Goal: Register for event/course

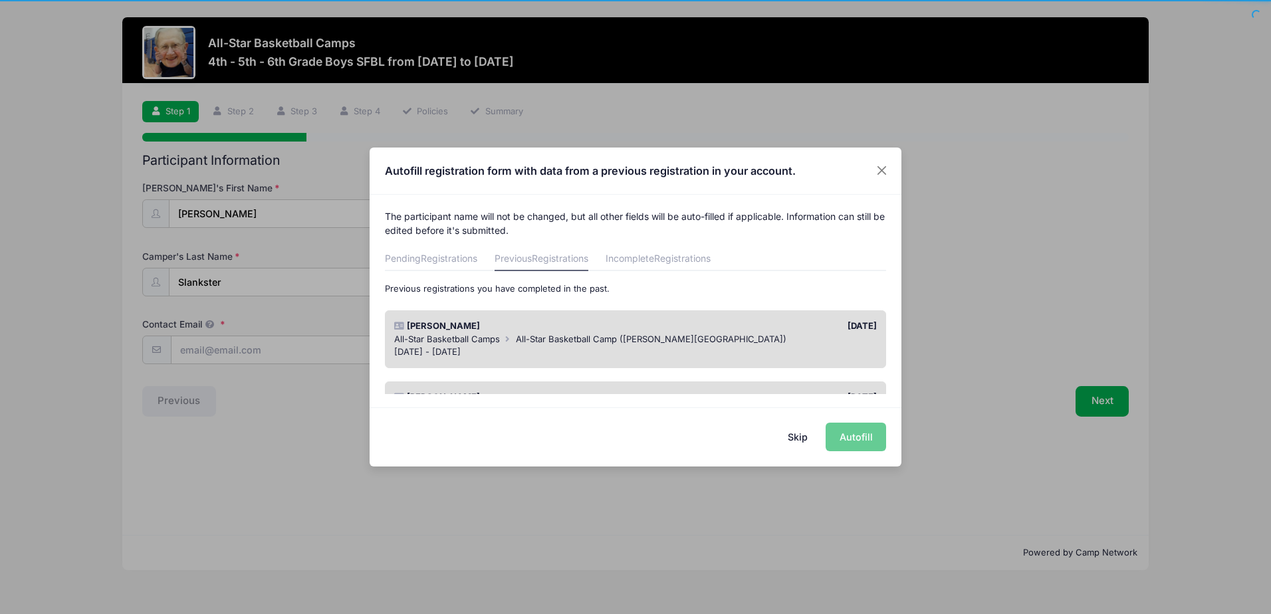
click at [795, 437] on button "Skip" at bounding box center [797, 437] width 47 height 29
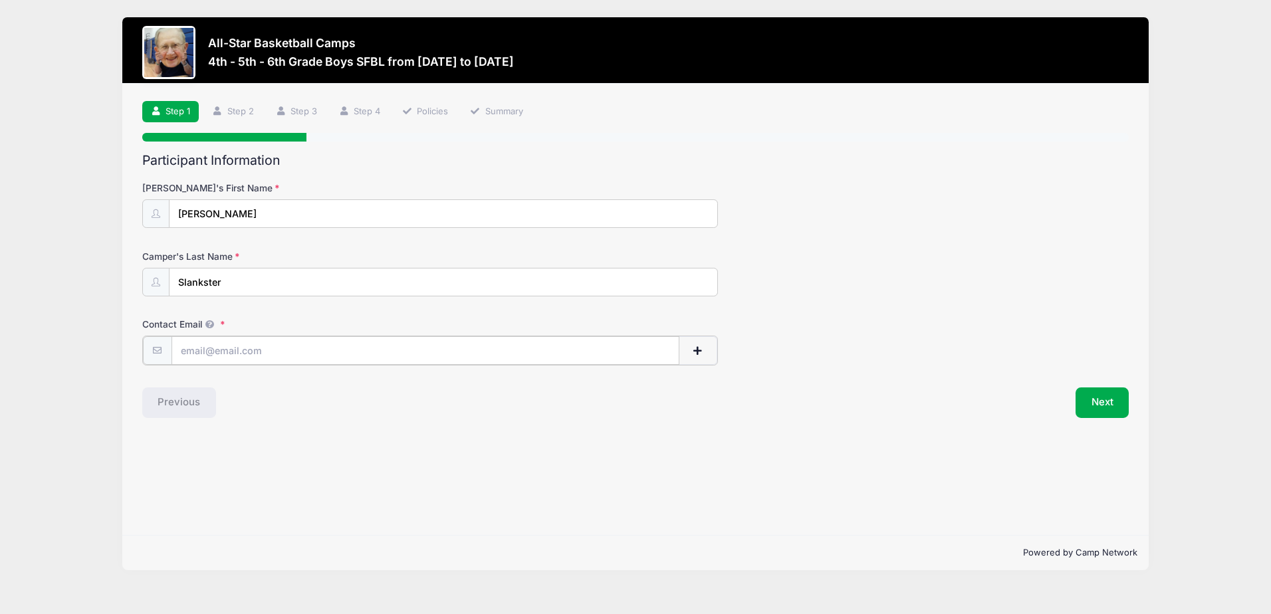
click at [316, 354] on input "Contact Email" at bounding box center [425, 350] width 508 height 29
type input "[EMAIL_ADDRESS][DOMAIN_NAME]"
click at [1082, 390] on button "Next" at bounding box center [1102, 401] width 54 height 31
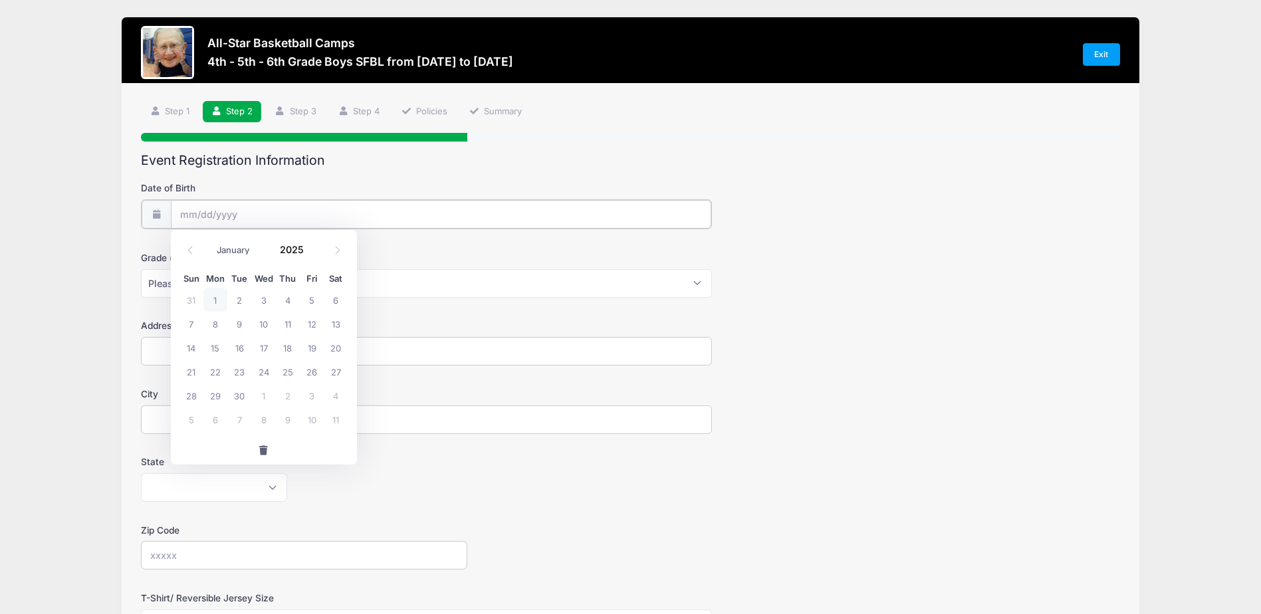
click at [592, 216] on input "Date of Birth" at bounding box center [441, 214] width 541 height 29
click at [252, 215] on input "Date of Birth" at bounding box center [441, 214] width 541 height 29
click at [257, 258] on select "January February March April May June July August September October November De…" at bounding box center [240, 249] width 59 height 17
select select "11"
click at [211, 241] on select "January February March April May June July August September October November De…" at bounding box center [240, 249] width 59 height 17
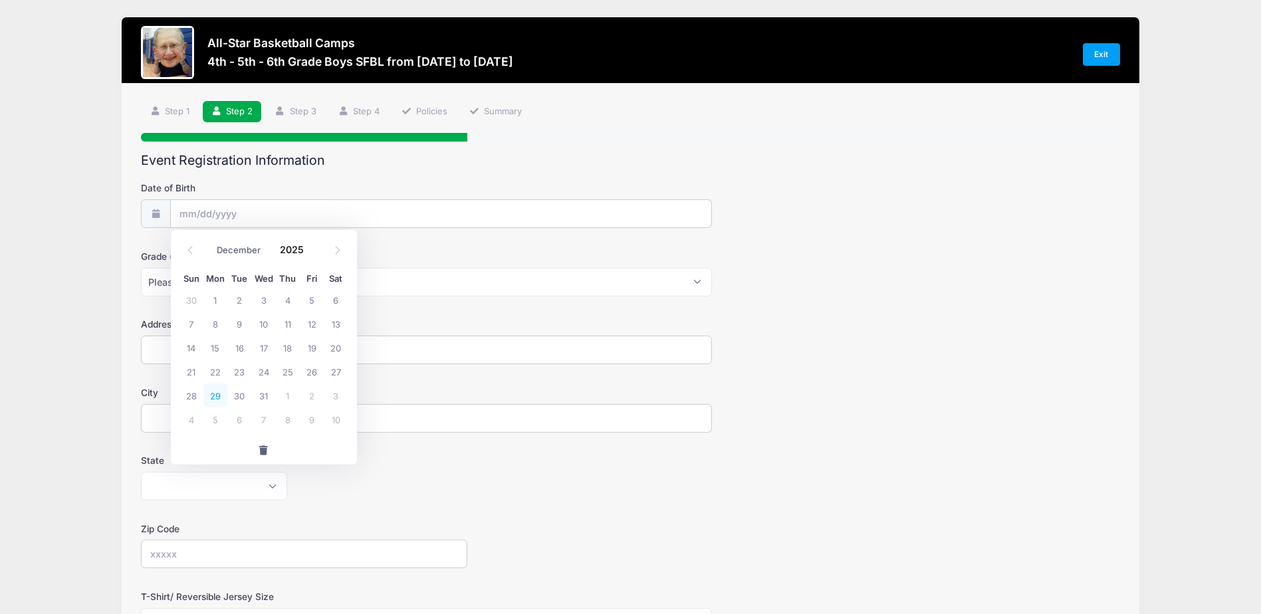
click at [215, 391] on span "29" at bounding box center [215, 396] width 24 height 24
type input "12/29/2025"
click at [254, 216] on input "12/29/2025" at bounding box center [441, 214] width 541 height 29
drag, startPoint x: 308, startPoint y: 248, endPoint x: 311, endPoint y: 255, distance: 7.2
click at [311, 255] on div "2025" at bounding box center [295, 249] width 43 height 20
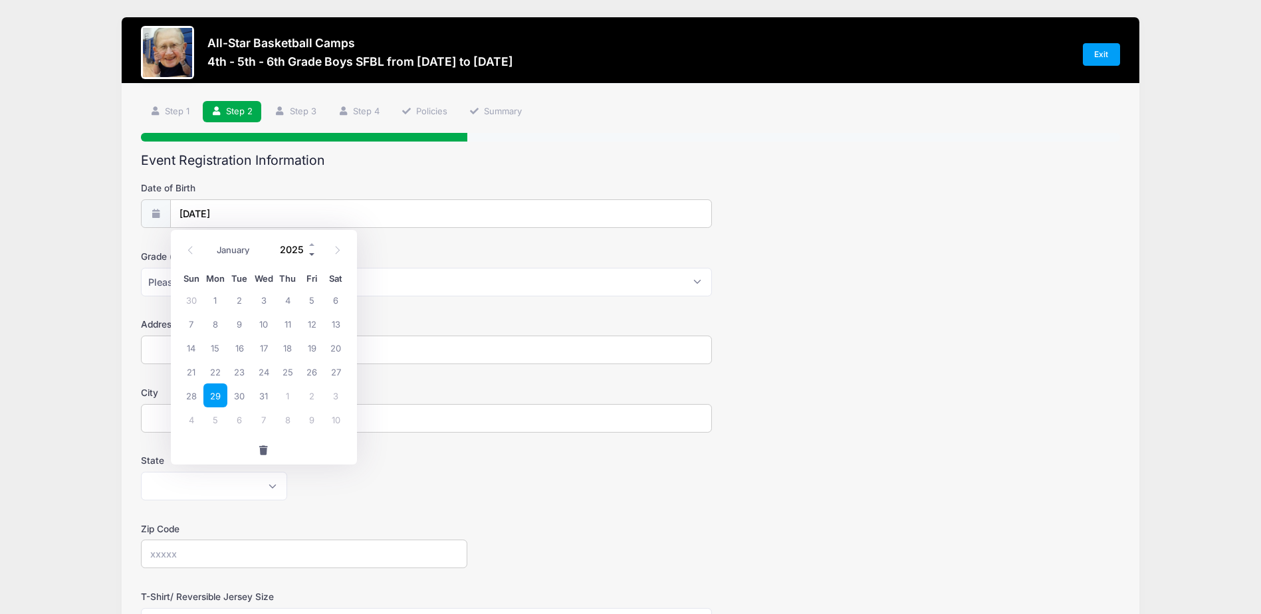
click at [311, 255] on span at bounding box center [312, 254] width 9 height 10
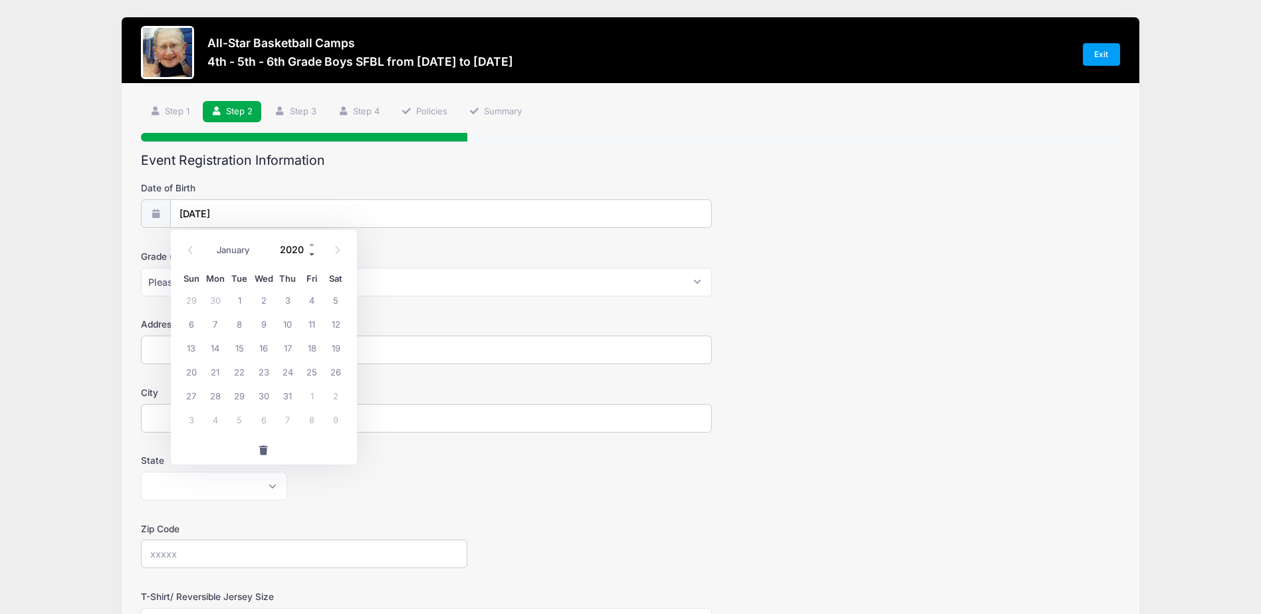
click at [311, 255] on span at bounding box center [312, 254] width 9 height 10
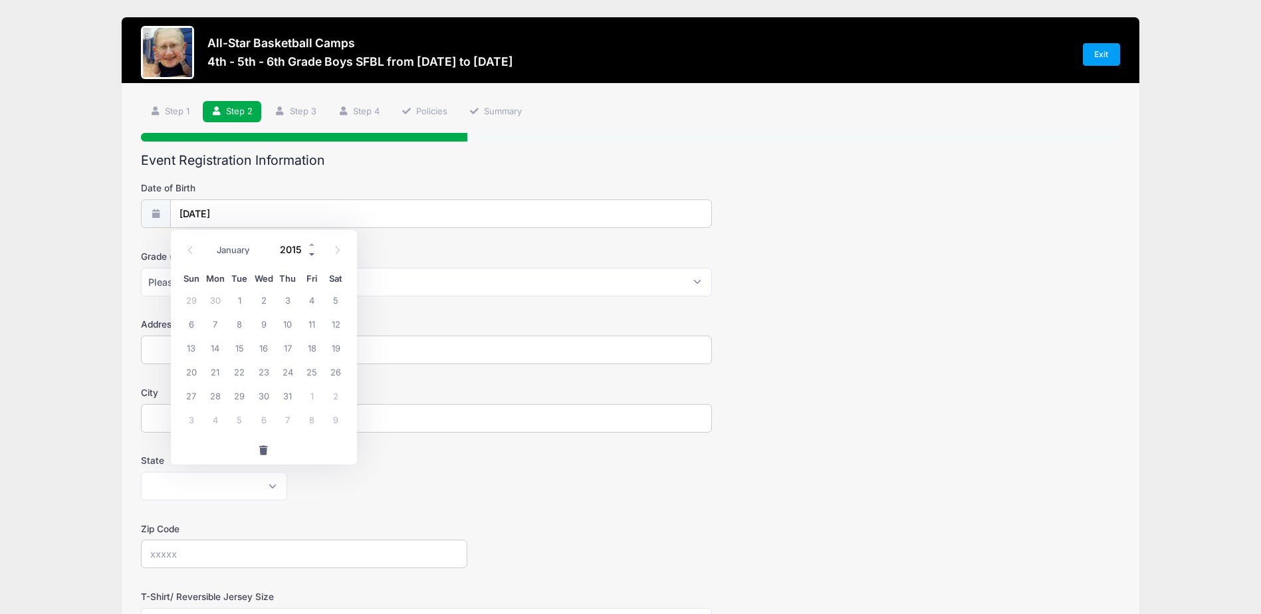
click at [311, 255] on span at bounding box center [312, 254] width 9 height 10
type input "2014"
click at [215, 395] on span "29" at bounding box center [215, 396] width 24 height 24
type input "12/29/2014"
click at [282, 284] on select "Please Select 1st 2nd 3rd 4th 5th 6th 7th 8th 9th 10th 11th 12th" at bounding box center [426, 282] width 571 height 29
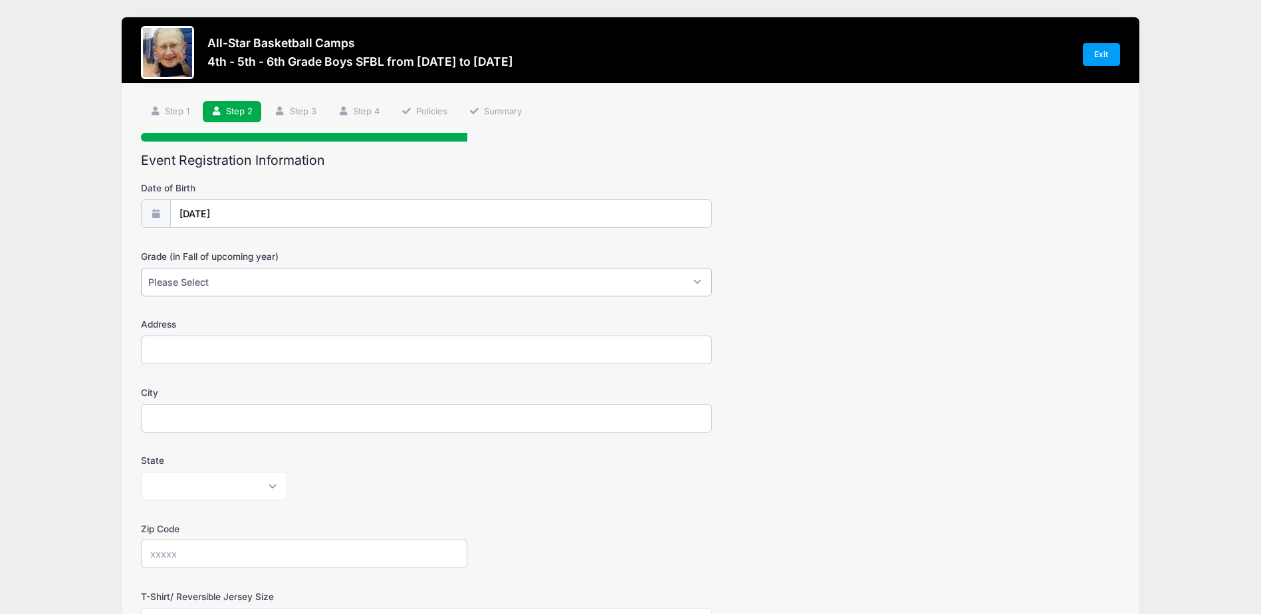
select select "5th"
click at [141, 268] on select "Please Select 1st 2nd 3rd 4th 5th 6th 7th 8th 9th 10th 11th 12th" at bounding box center [426, 282] width 571 height 29
click at [218, 354] on input "Address" at bounding box center [426, 350] width 571 height 29
type input "21379 Equestrian Trail"
type input "Northville"
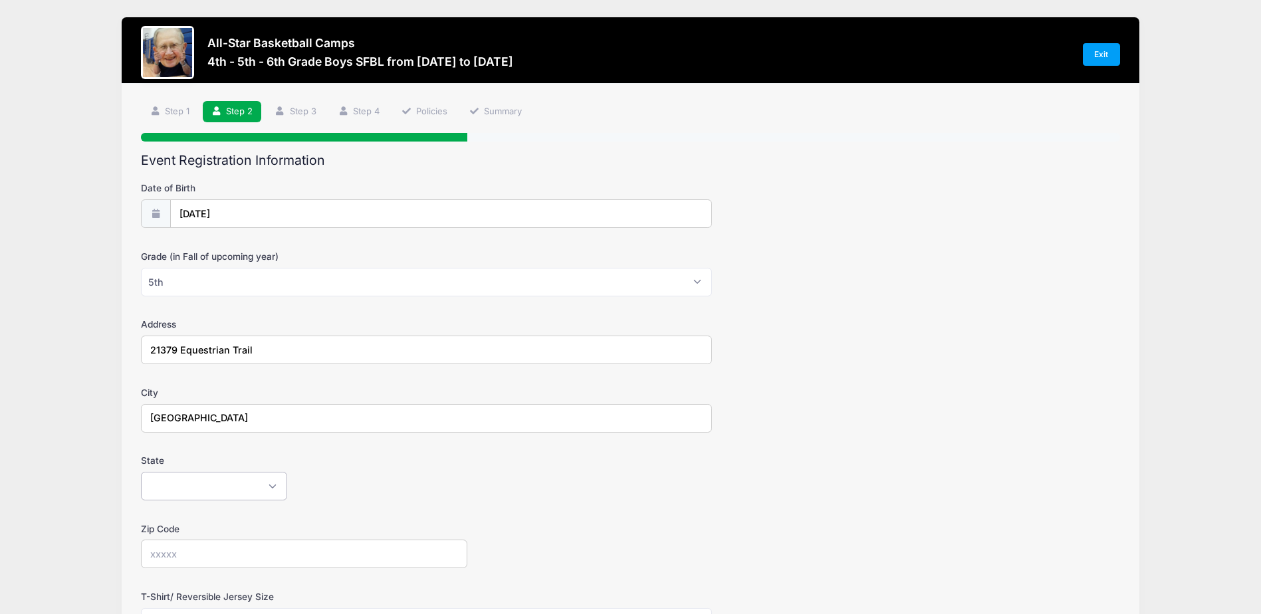
select select "MI"
type input "48167"
type input "Andy"
type input "Slankster"
type input "(248) 470-6098"
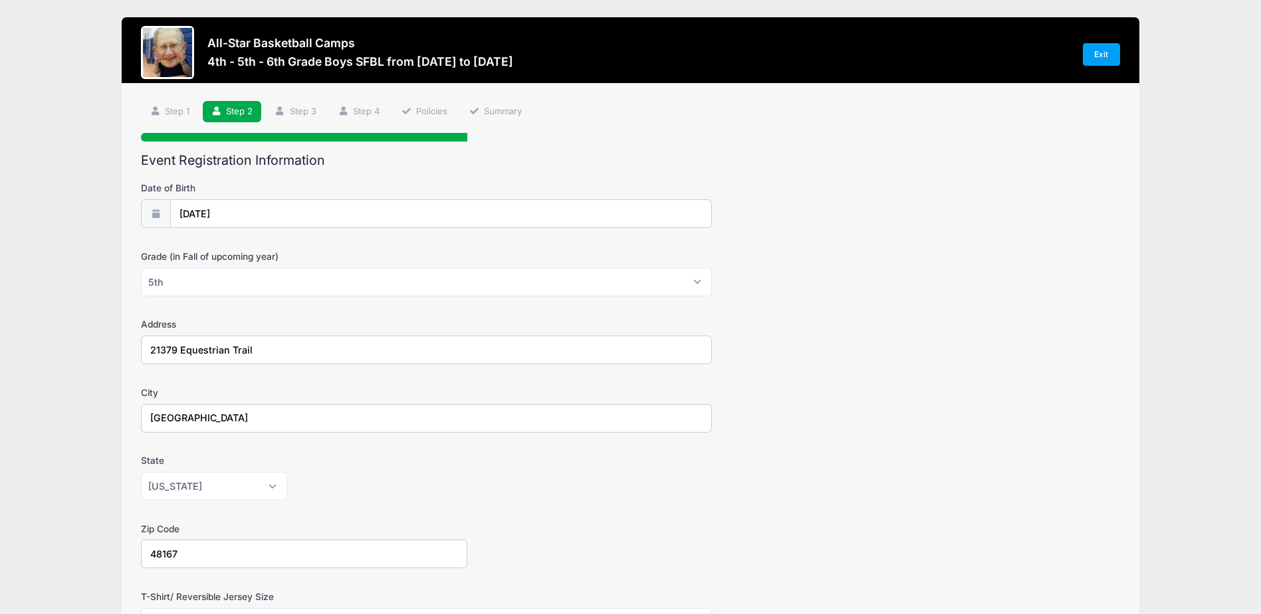
type input "[EMAIL_ADDRESS][DOMAIN_NAME]"
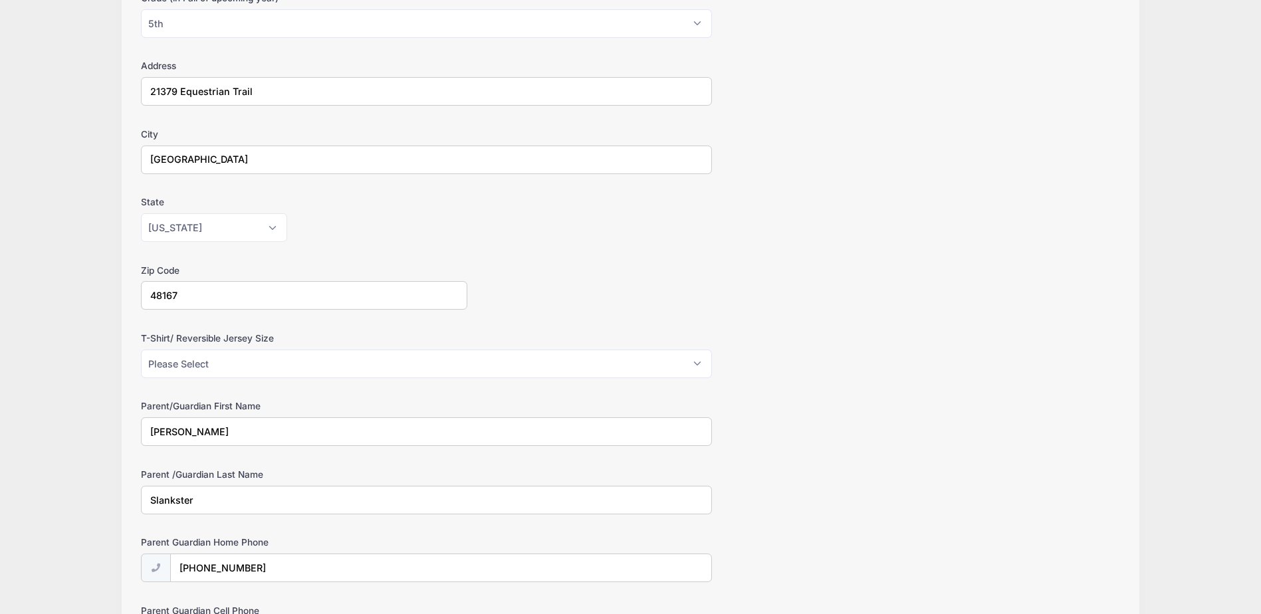
scroll to position [259, 0]
click at [306, 364] on select "Please Select Youth Large Youth XL Adult Small Adult Medium Adult Large Adult XL" at bounding box center [426, 363] width 571 height 29
select select "Youth Large"
click at [141, 349] on select "Please Select Youth Large Youth XL Adult Small Adult Medium Adult Large Adult XL" at bounding box center [426, 363] width 571 height 29
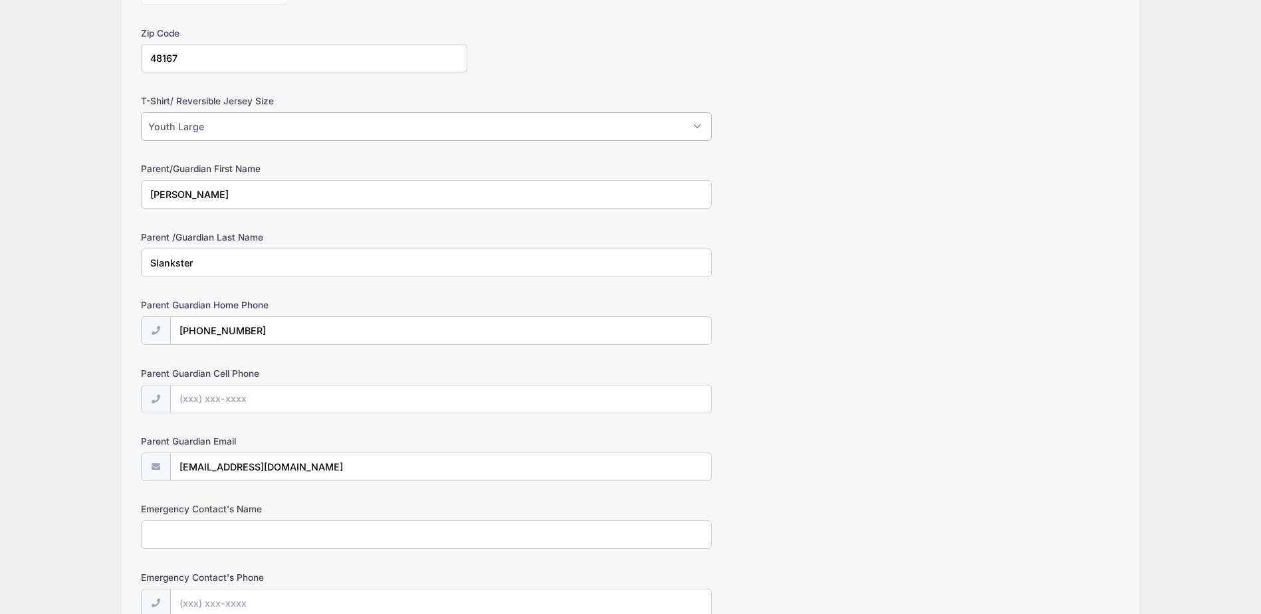
scroll to position [497, 0]
click at [223, 393] on input "Parent Guardian Cell Phone" at bounding box center [441, 399] width 541 height 29
type input "(248) 470-6098"
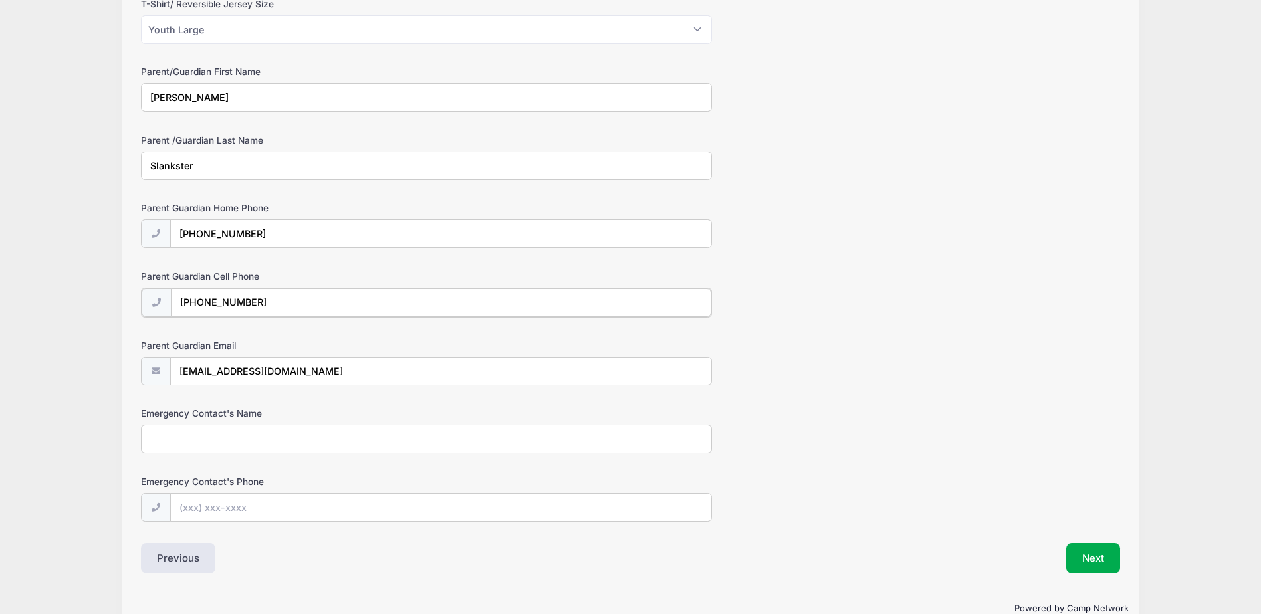
scroll to position [594, 0]
click at [285, 435] on input "Emergency Contact's Name" at bounding box center [426, 437] width 571 height 29
type input "Michele Slankster"
type input "(248) 214-7792"
click at [1083, 553] on button "Next" at bounding box center [1093, 556] width 54 height 31
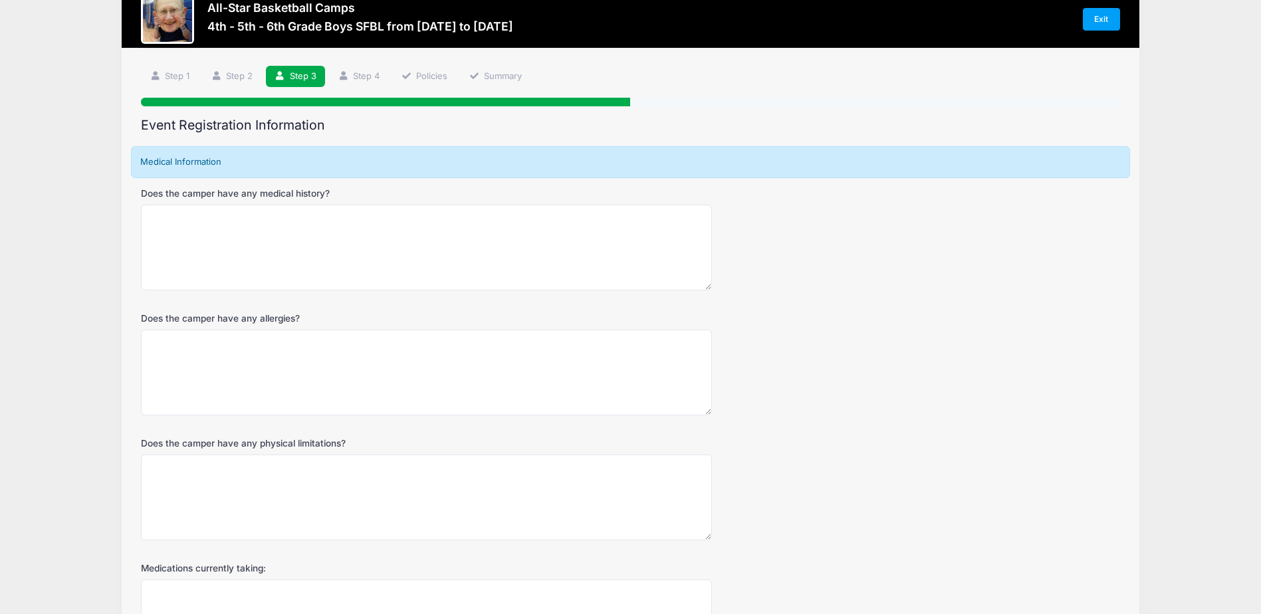
scroll to position [0, 0]
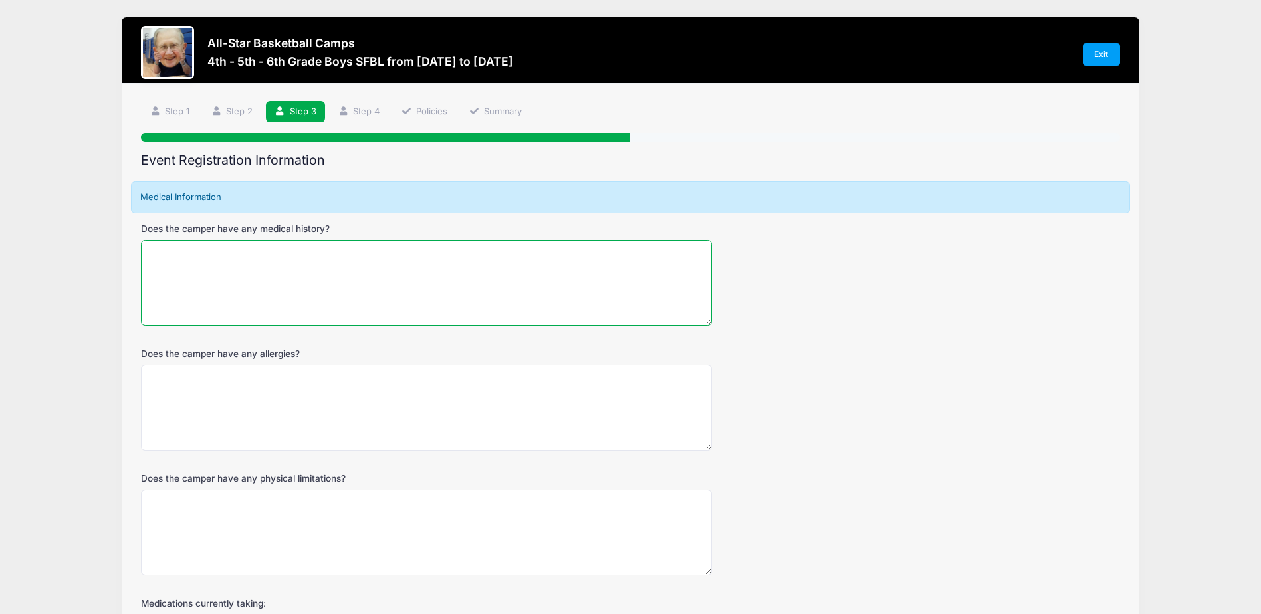
click at [456, 282] on textarea "Does the camper have any medical history?" at bounding box center [426, 283] width 571 height 86
type textarea "Nope"
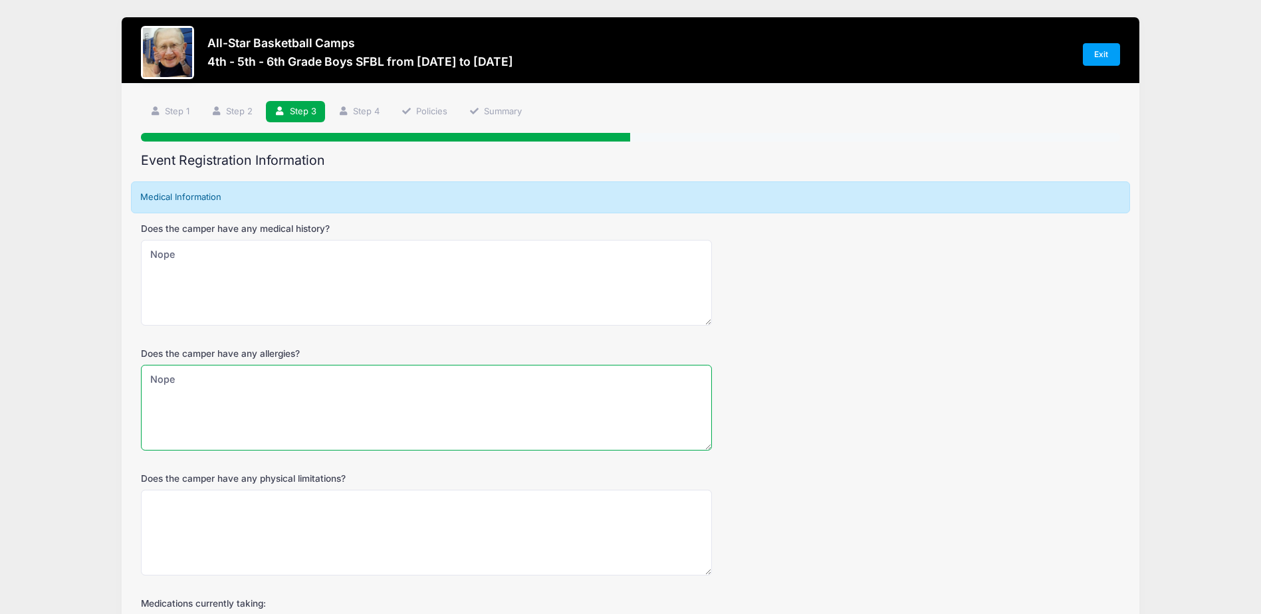
type textarea "Nope"
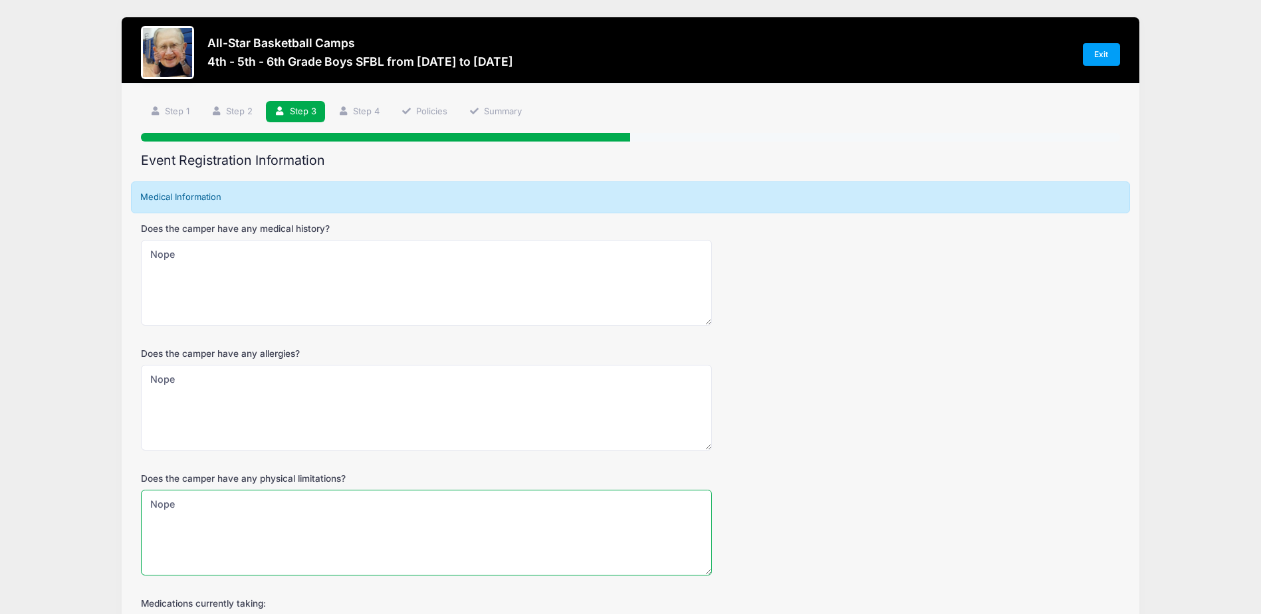
type textarea "Nope"
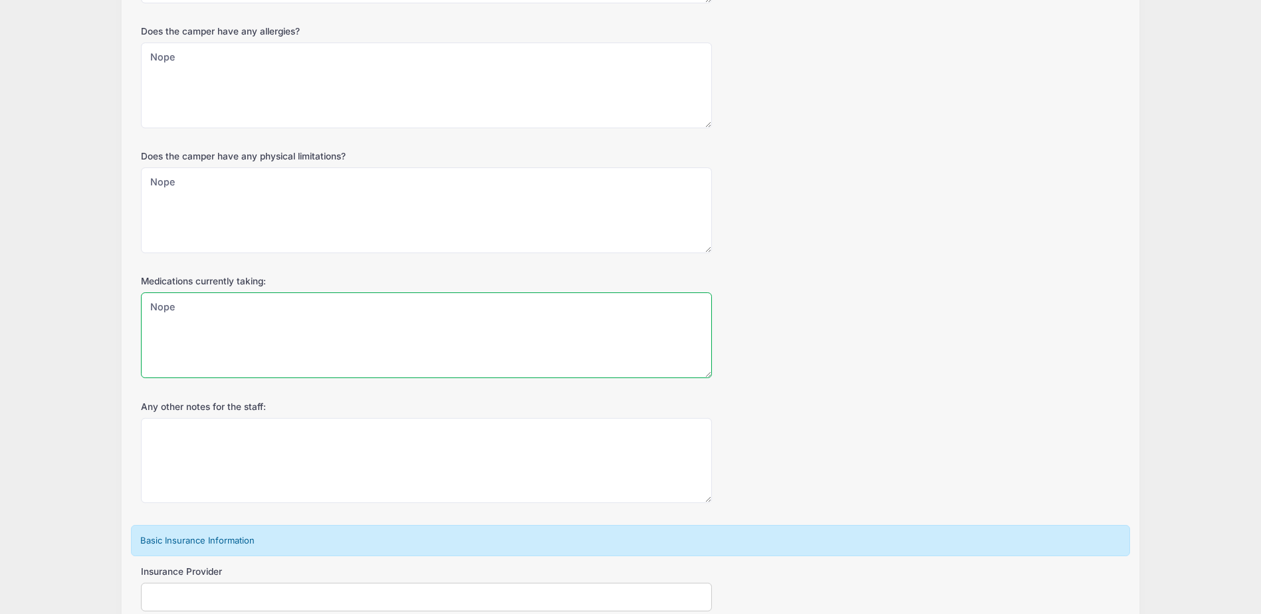
type textarea "Nope"
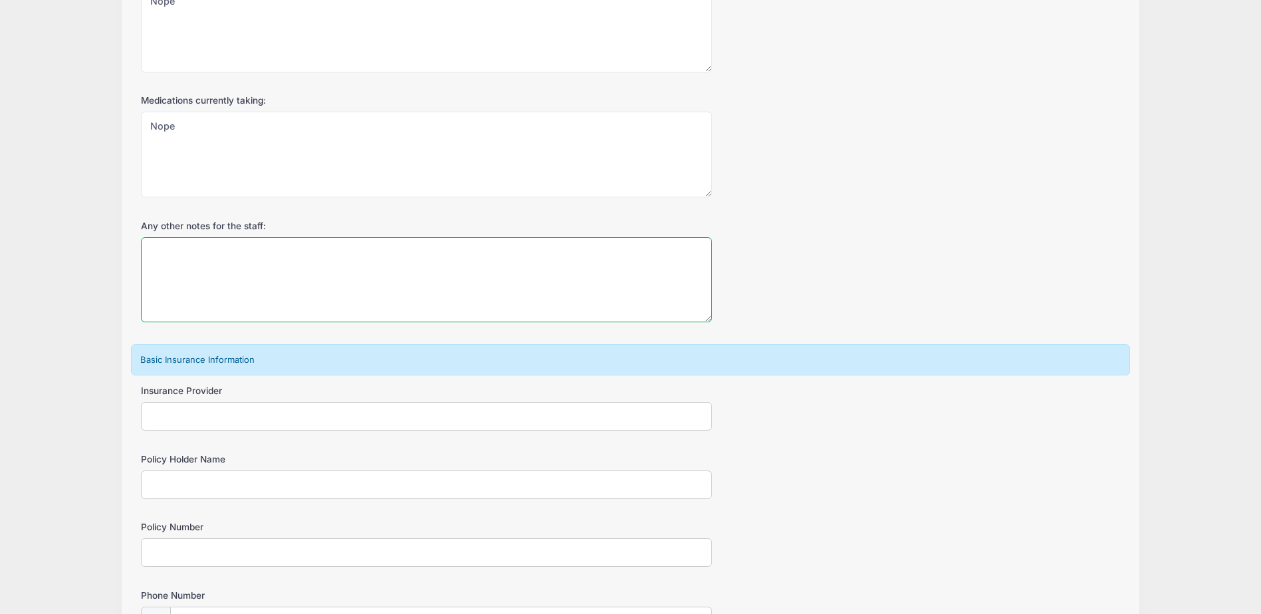
scroll to position [686, 0]
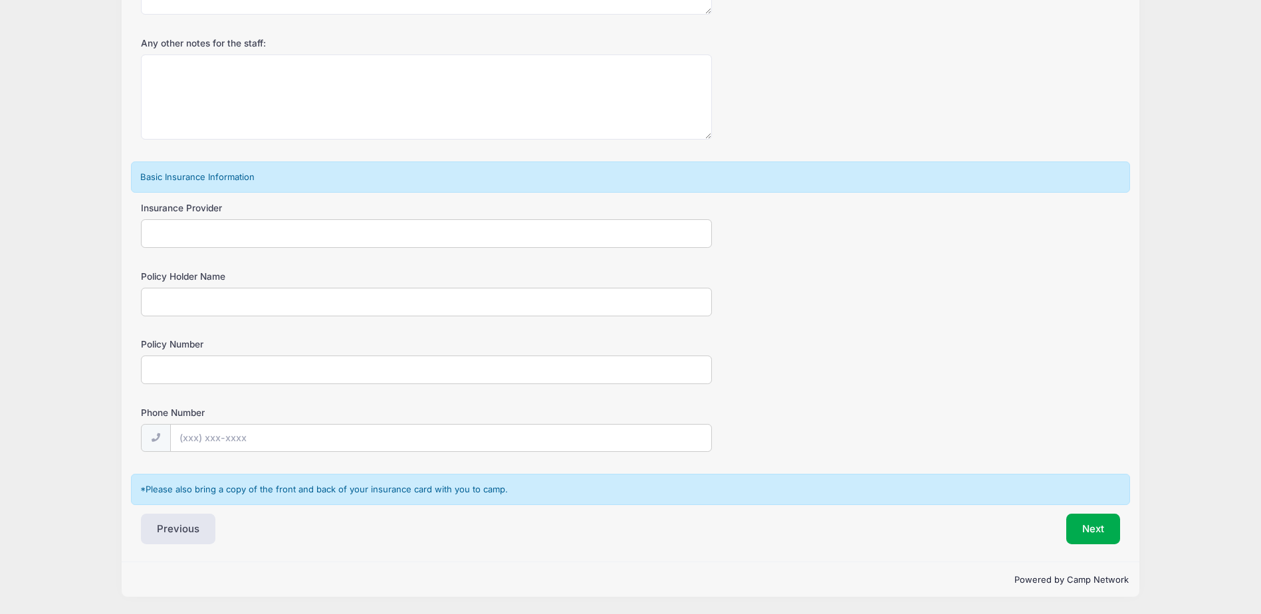
click at [362, 235] on input "Insurance Provider" at bounding box center [426, 233] width 571 height 29
click at [528, 235] on input "Insurance Provider" at bounding box center [426, 233] width 571 height 29
type input "Blue Care Network"
type input "Michele Slankster"
type input "xys917015533"
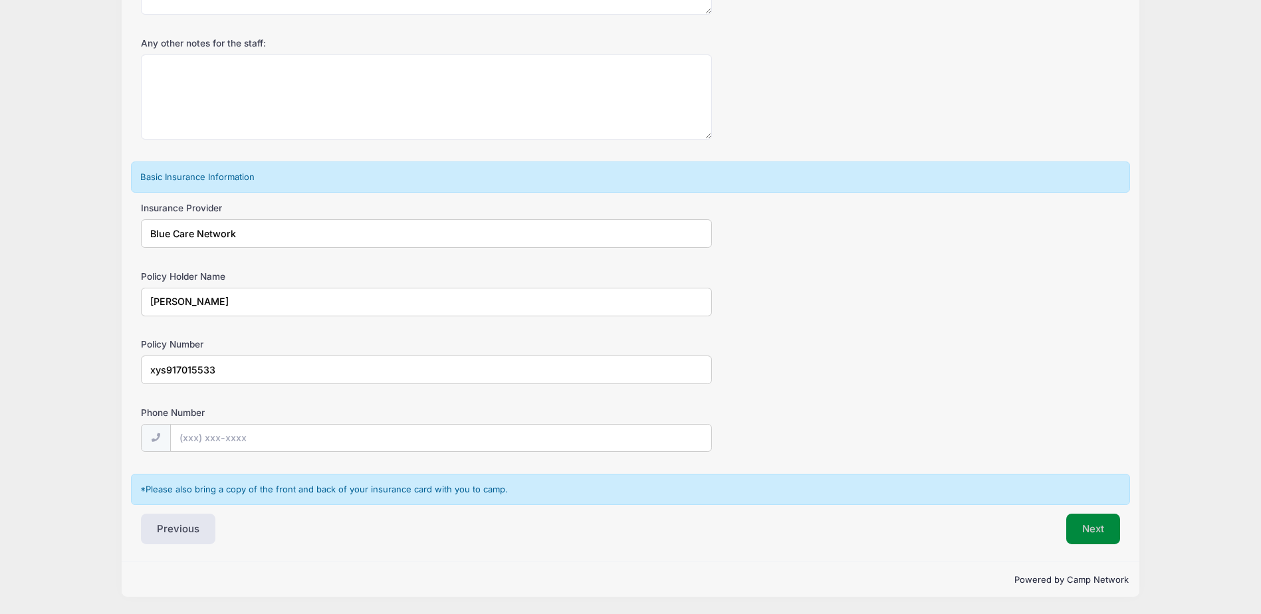
click at [1083, 525] on button "Next" at bounding box center [1093, 529] width 54 height 31
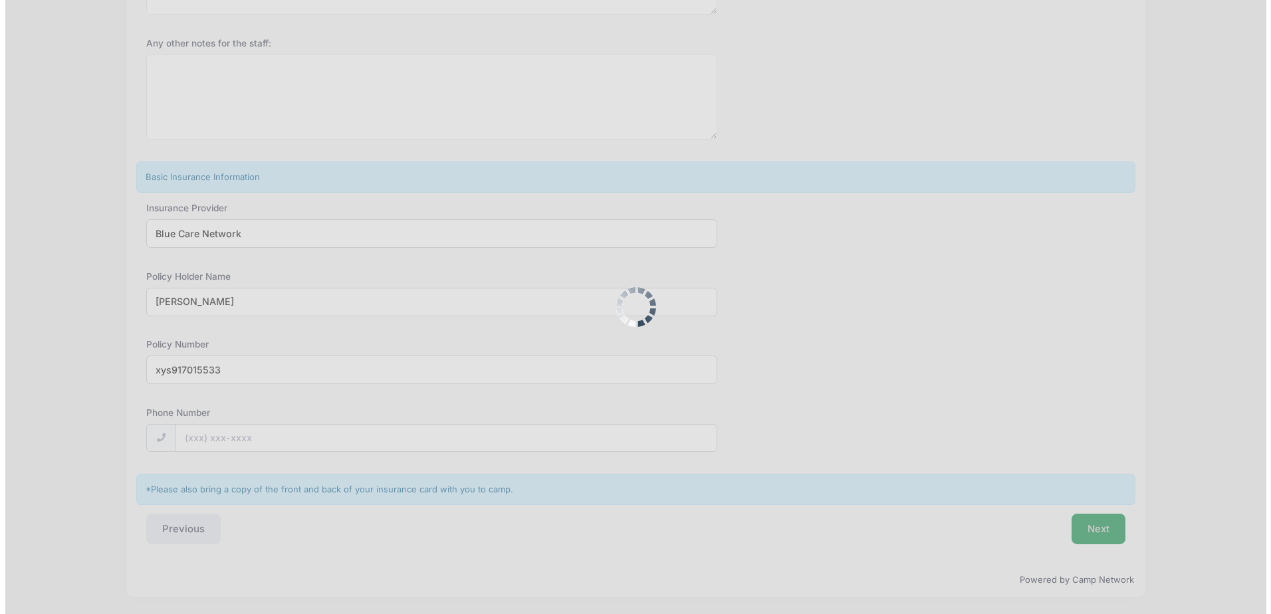
scroll to position [0, 0]
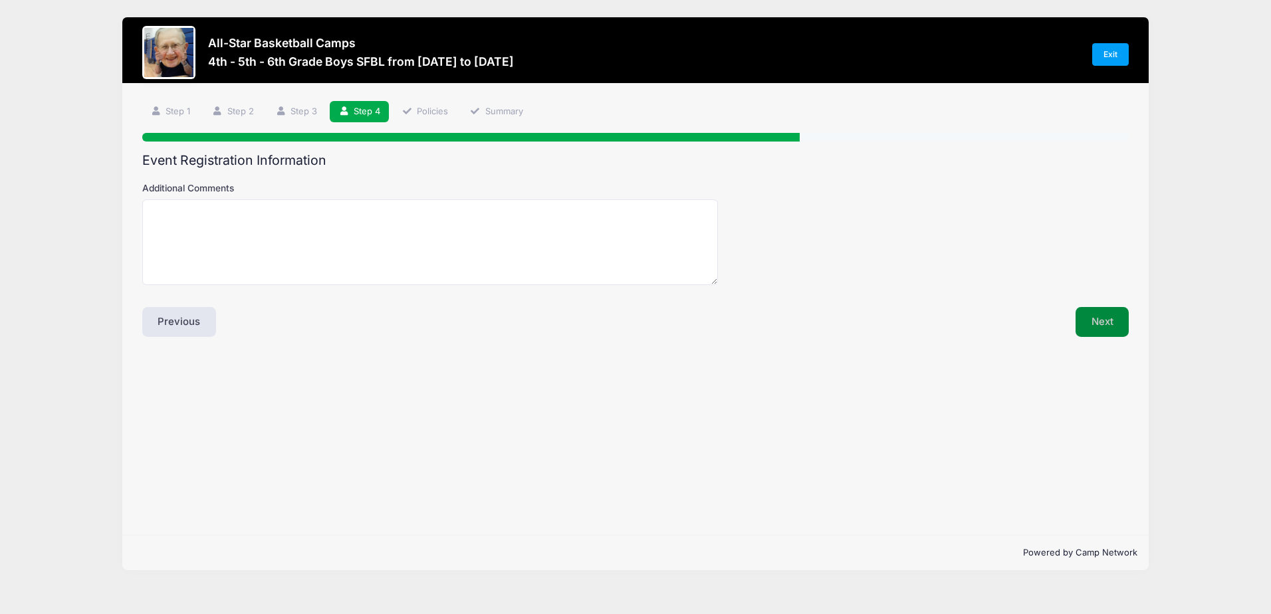
click at [1094, 324] on button "Next" at bounding box center [1102, 322] width 54 height 31
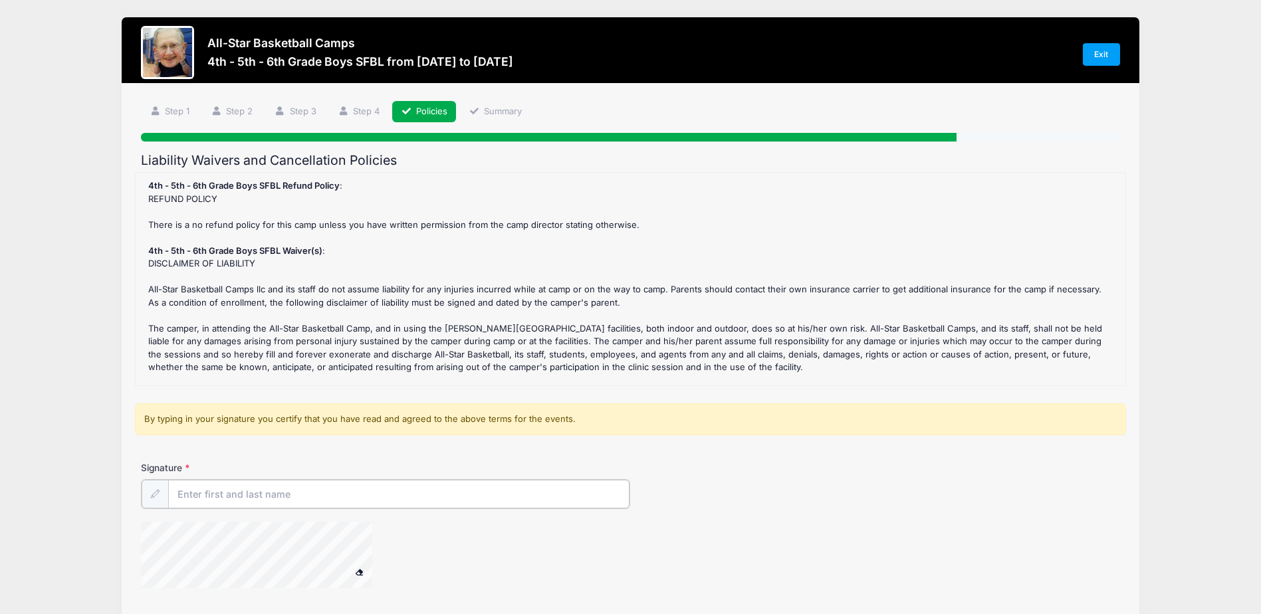
click at [370, 495] on input "Signature" at bounding box center [398, 494] width 461 height 29
click at [247, 491] on input "Signature" at bounding box center [398, 494] width 461 height 29
type input "andy slankster"
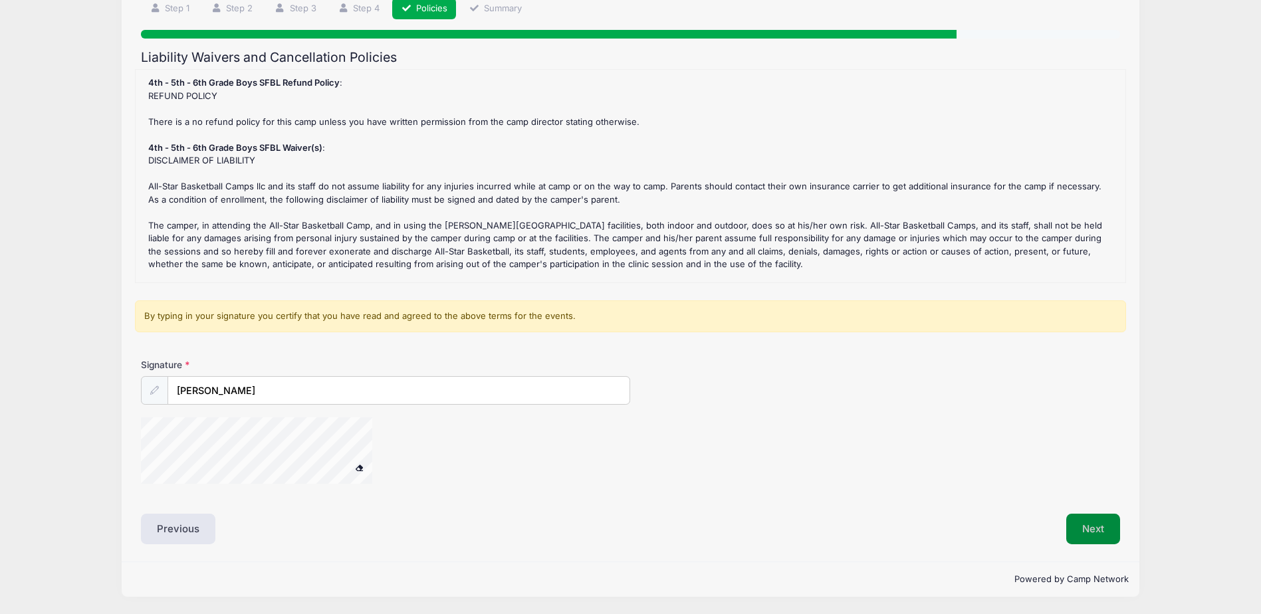
click at [1081, 521] on button "Next" at bounding box center [1093, 529] width 54 height 31
click at [354, 467] on span at bounding box center [358, 467] width 9 height 7
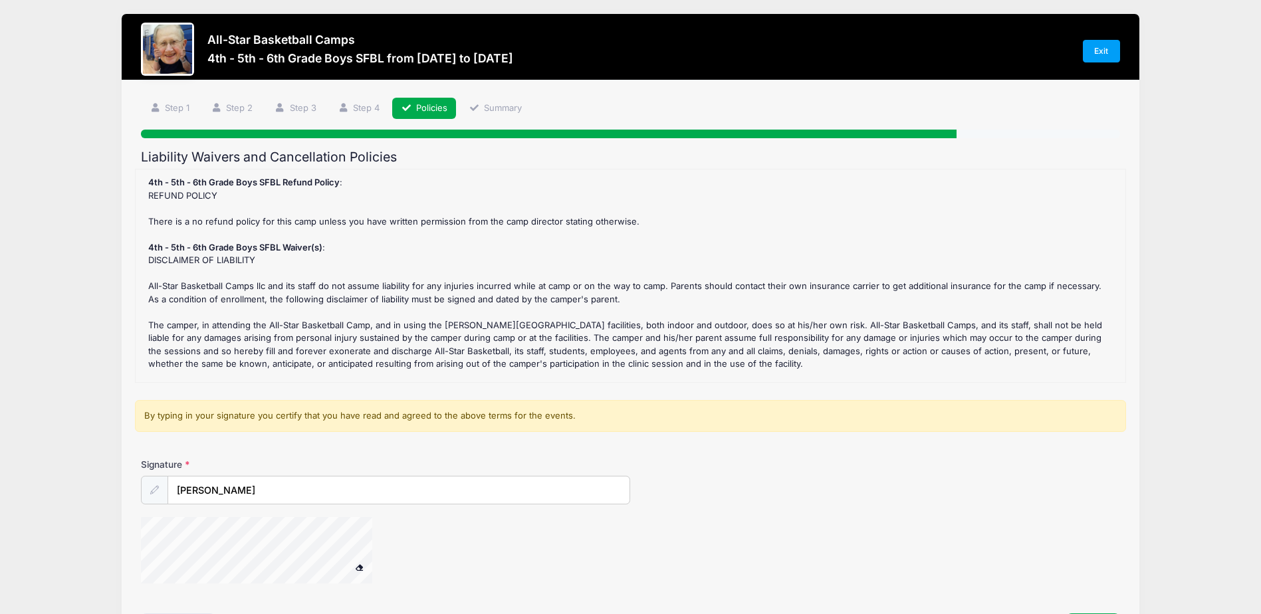
scroll to position [0, 0]
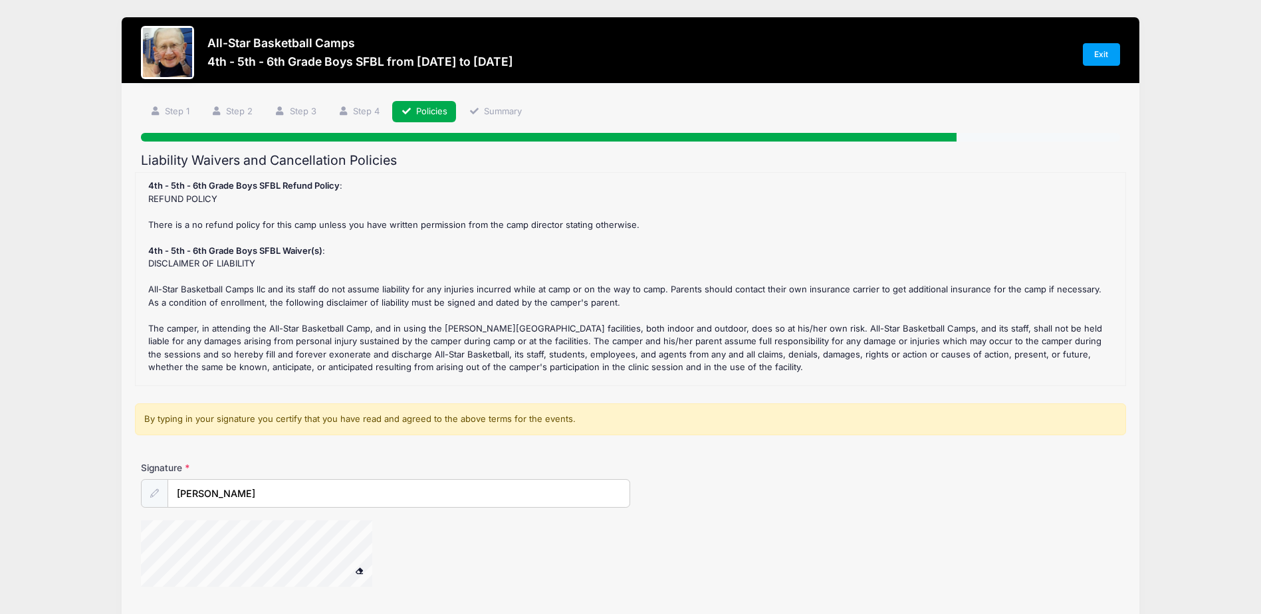
click at [148, 492] on div at bounding box center [154, 493] width 27 height 29
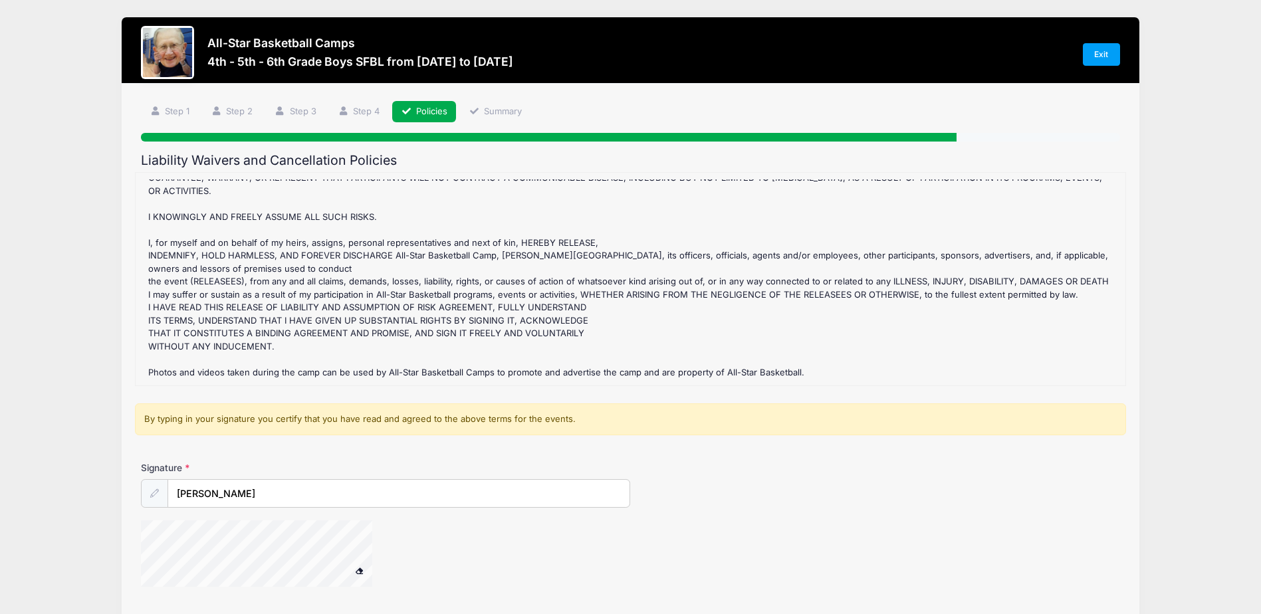
scroll to position [103, 0]
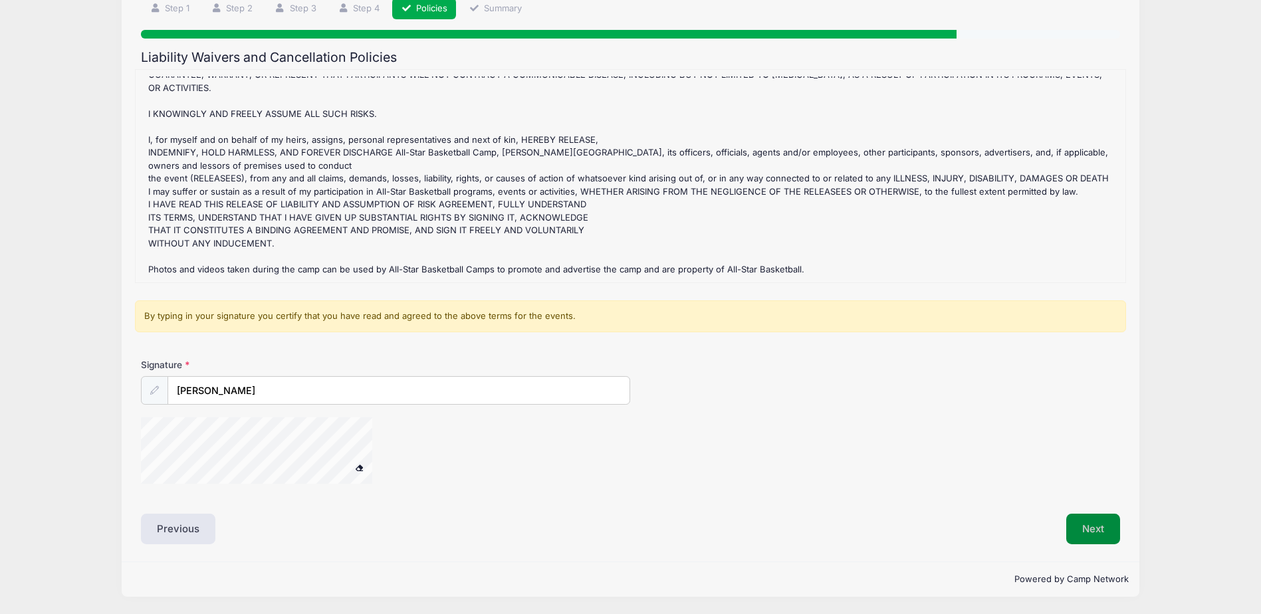
click at [1083, 524] on button "Next" at bounding box center [1093, 529] width 54 height 31
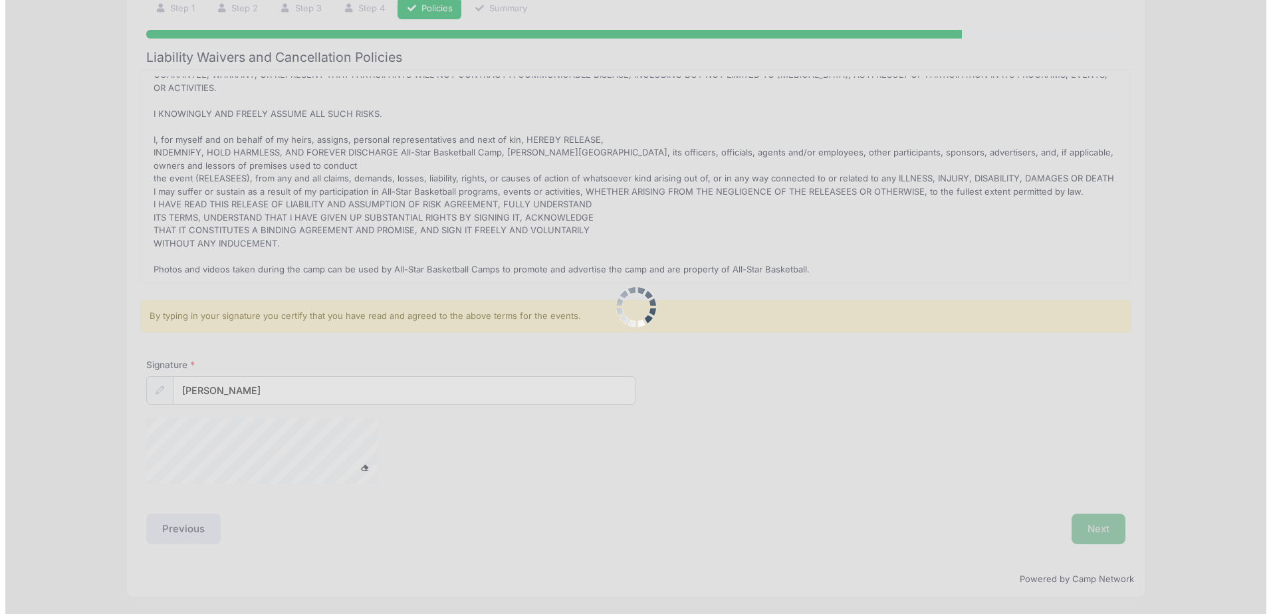
scroll to position [0, 0]
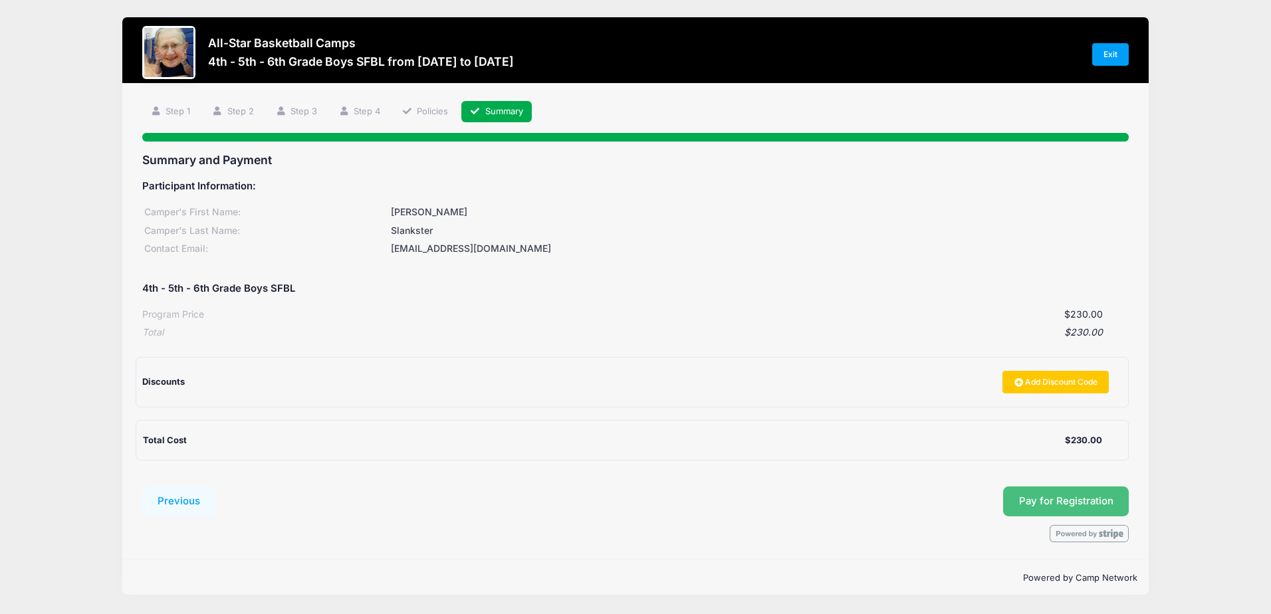
click at [1031, 497] on span "Pay for Registration" at bounding box center [1066, 501] width 94 height 12
